Goal: Book appointment/travel/reservation

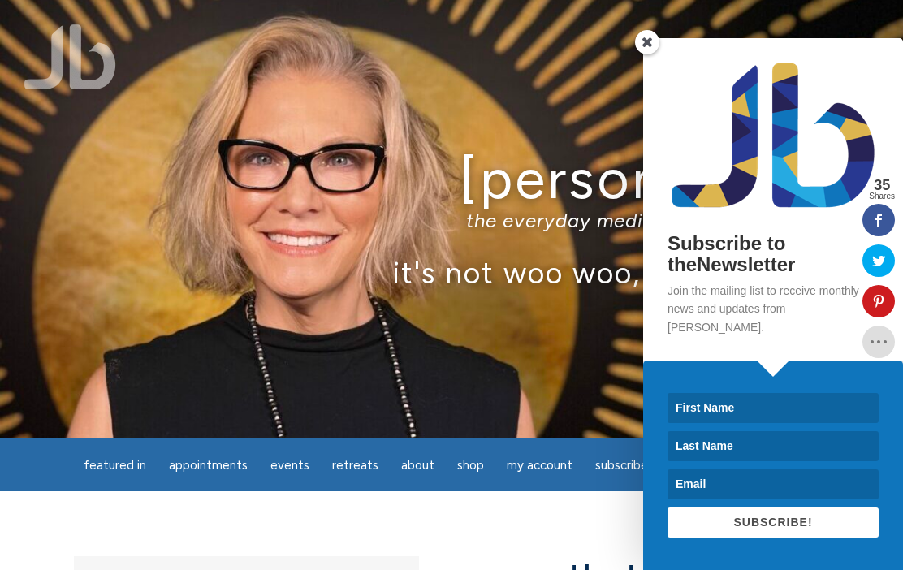
click at [652, 54] on span at bounding box center [647, 42] width 24 height 24
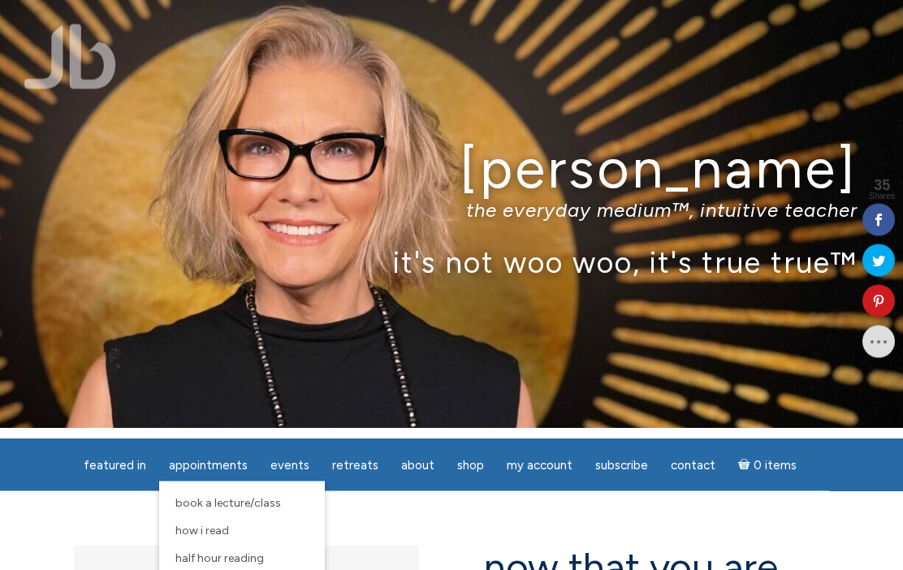
scroll to position [10, 0]
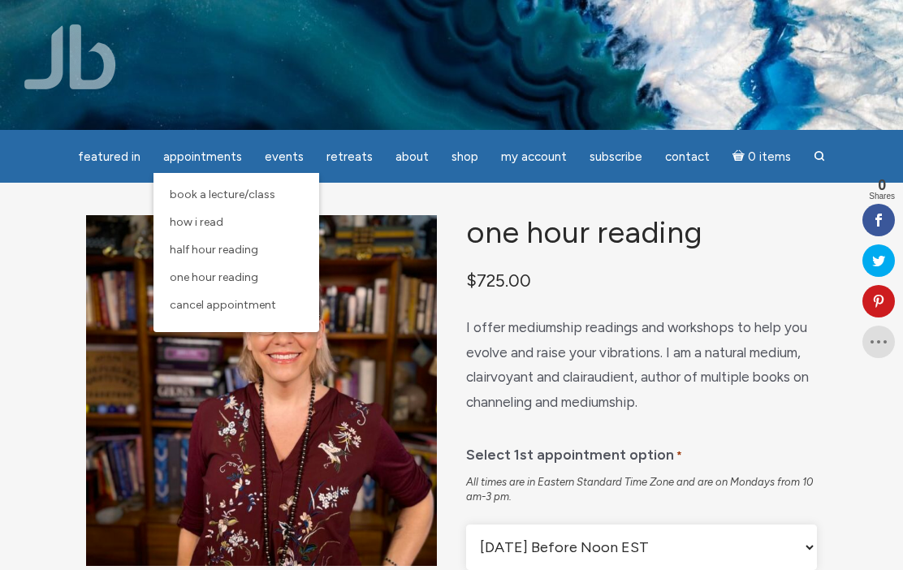
click at [252, 257] on span "Half Hour Reading" at bounding box center [214, 250] width 89 height 14
click at [218, 217] on span "How I Read" at bounding box center [197, 222] width 54 height 14
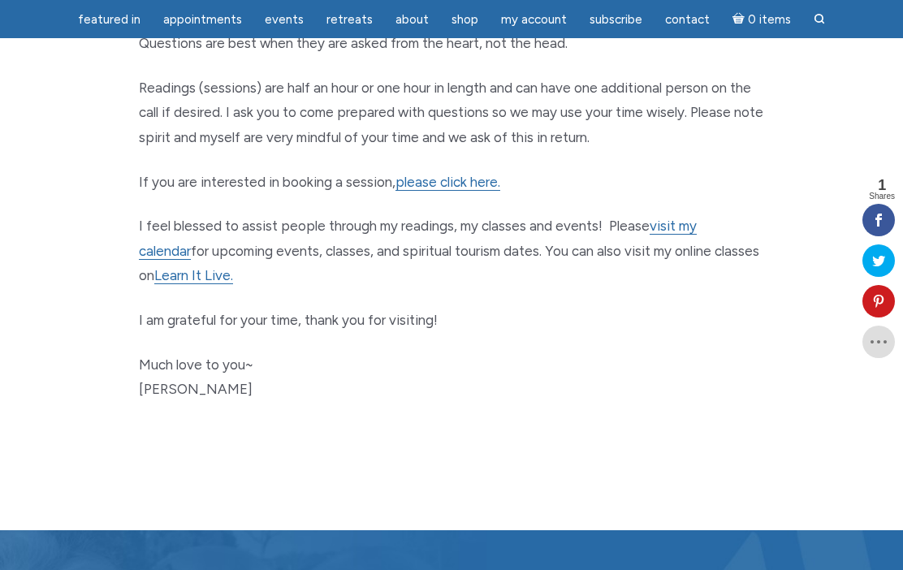
scroll to position [993, 0]
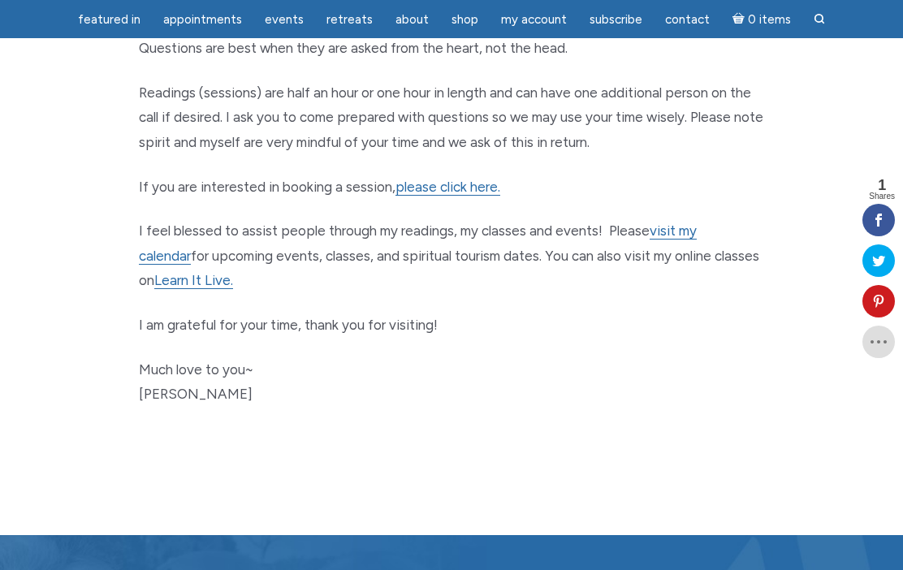
click at [697, 223] on link "visit my calendar" at bounding box center [418, 244] width 558 height 42
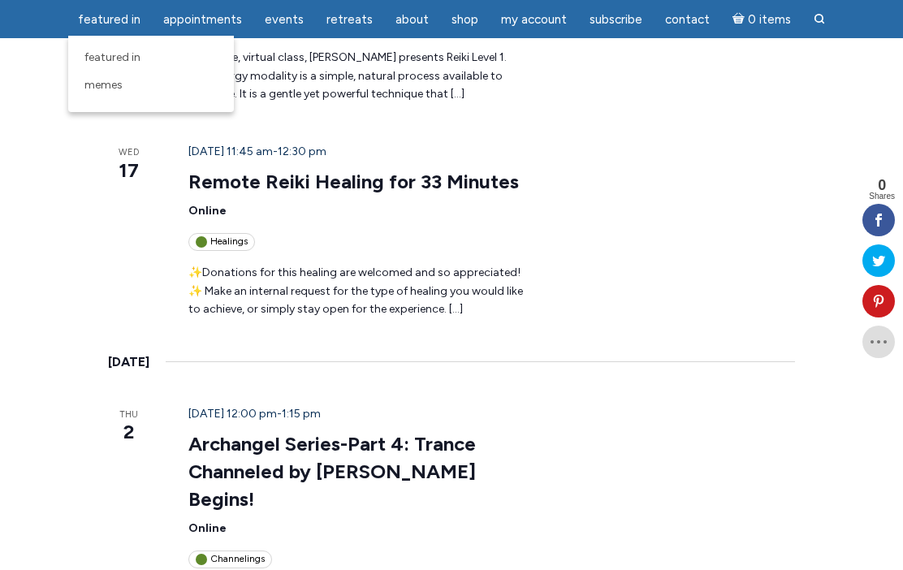
scroll to position [770, 0]
